Goal: Task Accomplishment & Management: Manage account settings

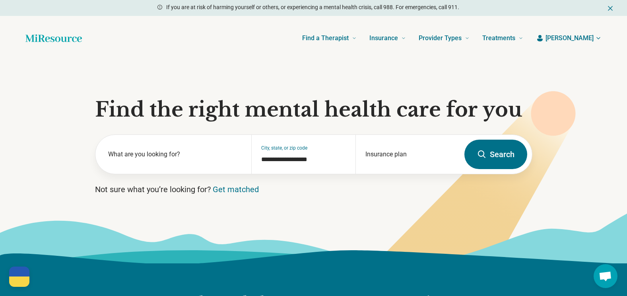
click at [301, 93] on section "**********" at bounding box center [313, 161] width 627 height 203
click at [301, 38] on span "[PERSON_NAME]" at bounding box center [570, 38] width 48 height 10
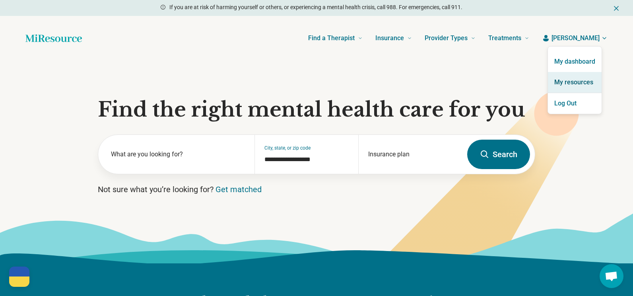
click at [301, 80] on link "My resources" at bounding box center [575, 82] width 54 height 21
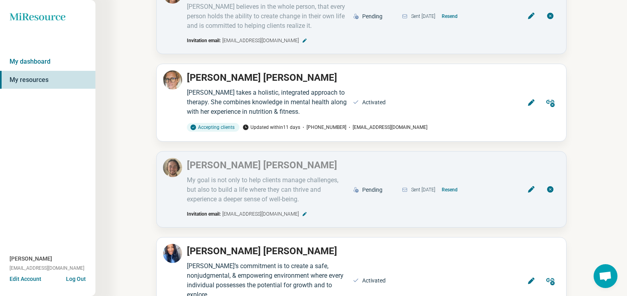
scroll to position [963, 0]
click at [301, 183] on button "Resend" at bounding box center [450, 189] width 22 height 13
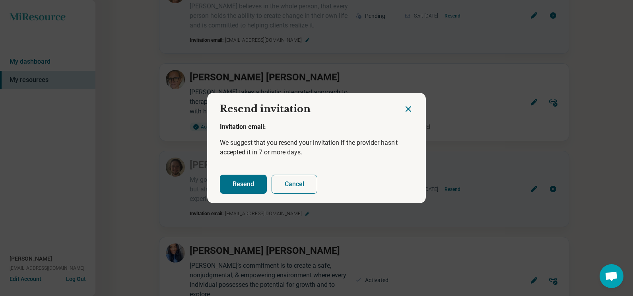
click at [230, 183] on button "Resend" at bounding box center [243, 184] width 47 height 19
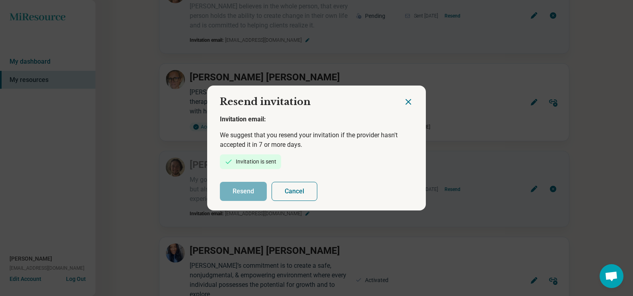
click at [301, 98] on icon "Close dialog" at bounding box center [409, 102] width 10 height 10
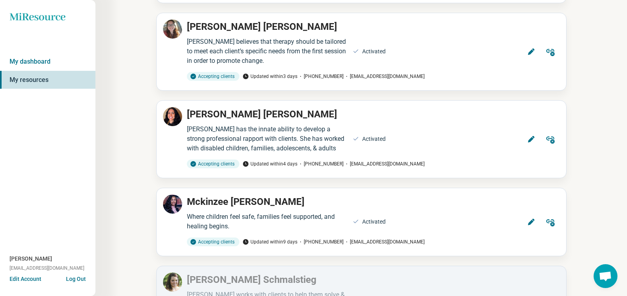
scroll to position [0, 0]
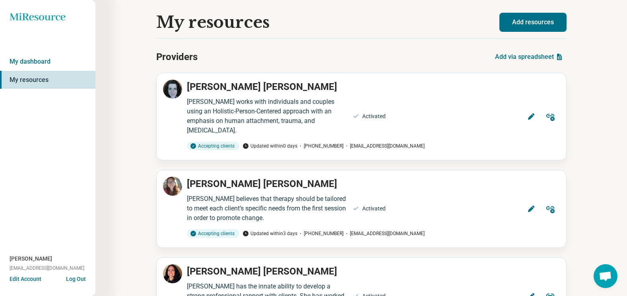
click at [57, 18] on icon at bounding box center [38, 17] width 56 height 8
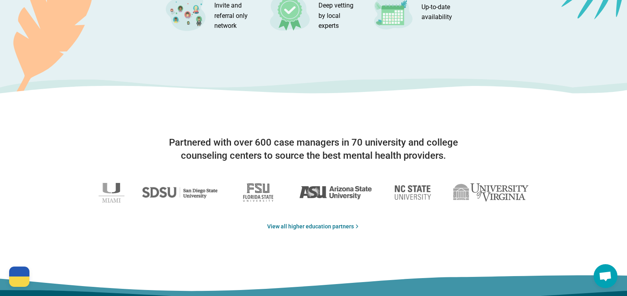
scroll to position [1368, 0]
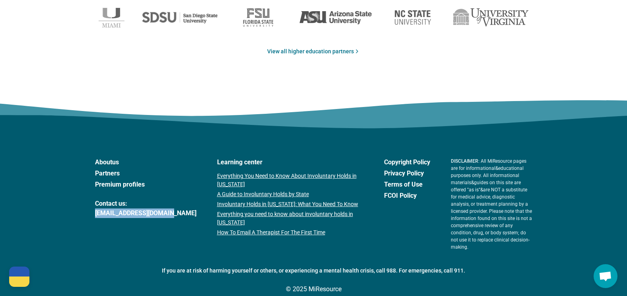
drag, startPoint x: 171, startPoint y: 213, endPoint x: 96, endPoint y: 214, distance: 74.8
click at [96, 214] on div "About us Partners Premium profiles Contact us: [EMAIL_ADDRESS][DOMAIN_NAME] Lea…" at bounding box center [314, 204] width 438 height 93
copy link "[EMAIL_ADDRESS][DOMAIN_NAME]"
